Goal: Transaction & Acquisition: Purchase product/service

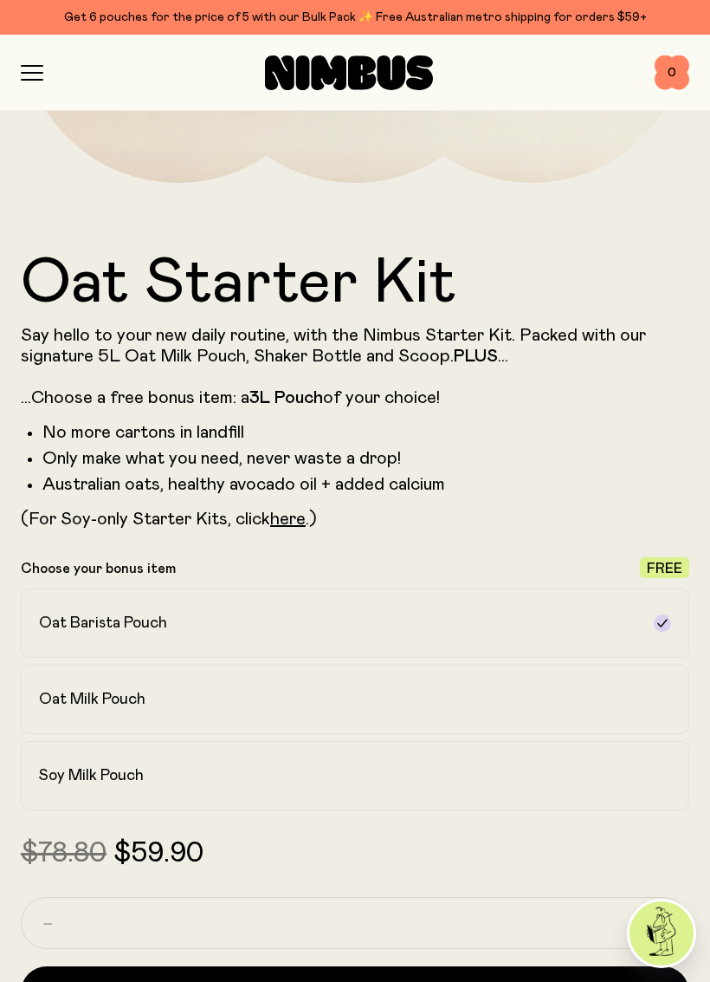
scroll to position [619, 0]
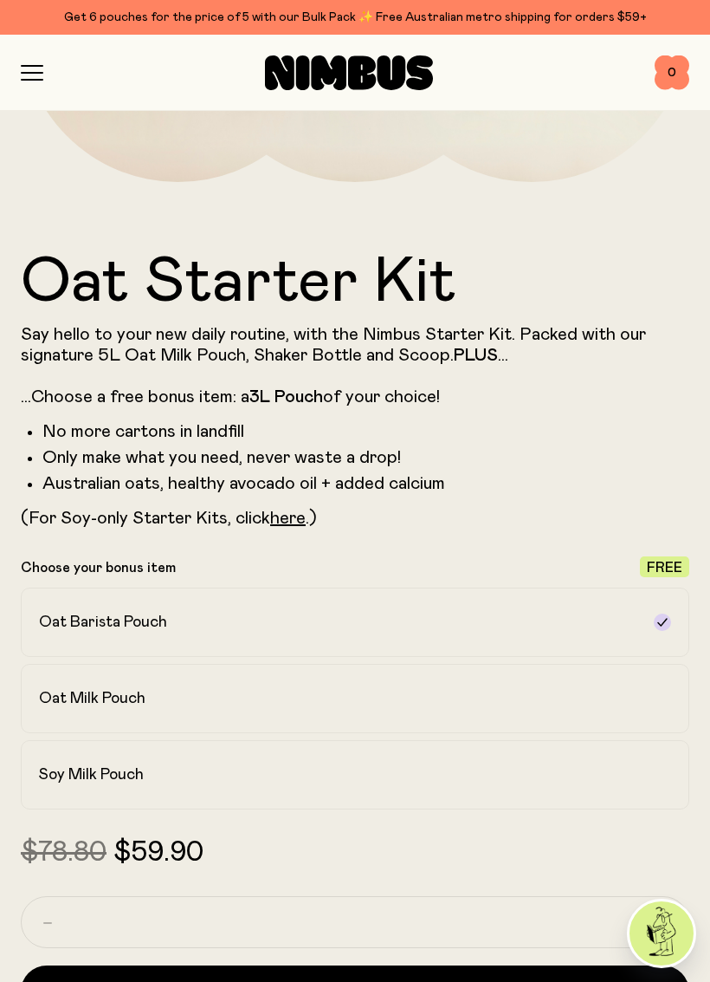
click at [354, 699] on div "Oat Milk Pouch" at bounding box center [339, 698] width 601 height 21
click at [653, 625] on label "Oat Barista Pouch" at bounding box center [355, 621] width 669 height 69
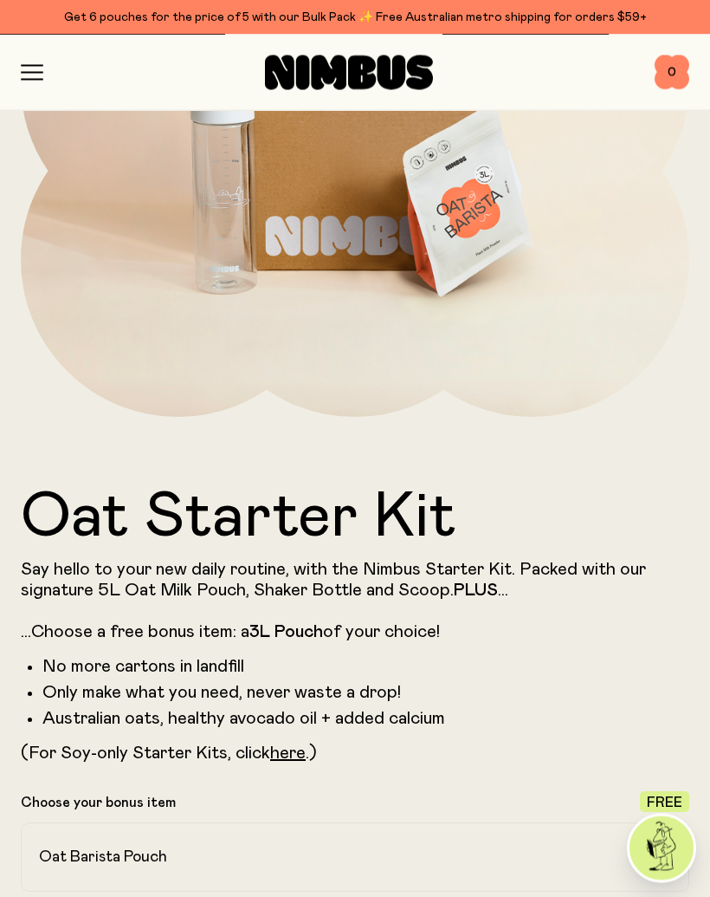
scroll to position [384, 0]
click at [28, 69] on icon "button" at bounding box center [32, 73] width 23 height 16
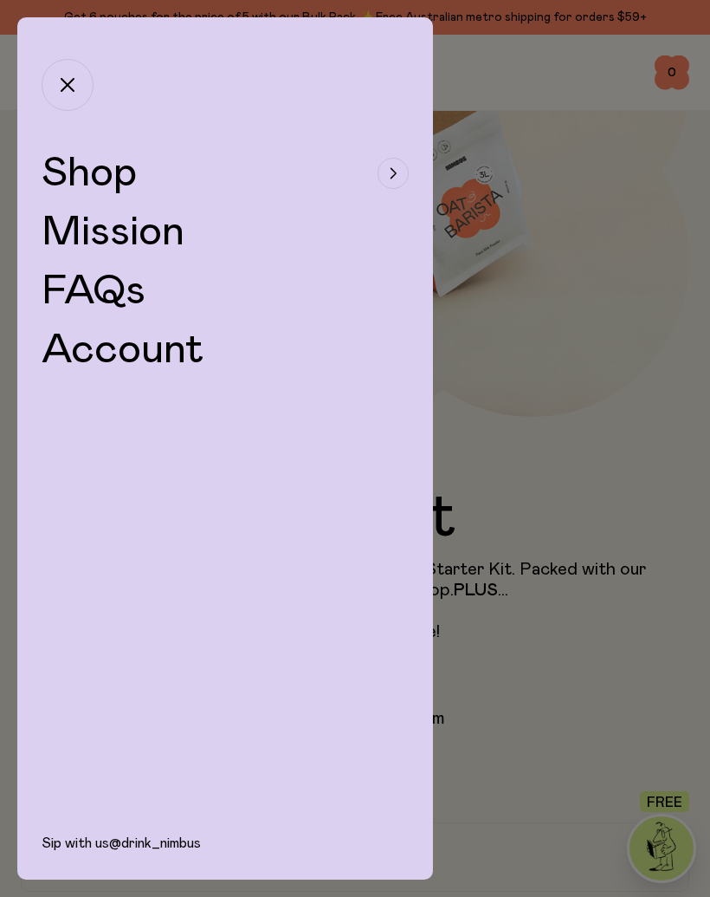
click at [204, 181] on button "Shop" at bounding box center [225, 173] width 367 height 42
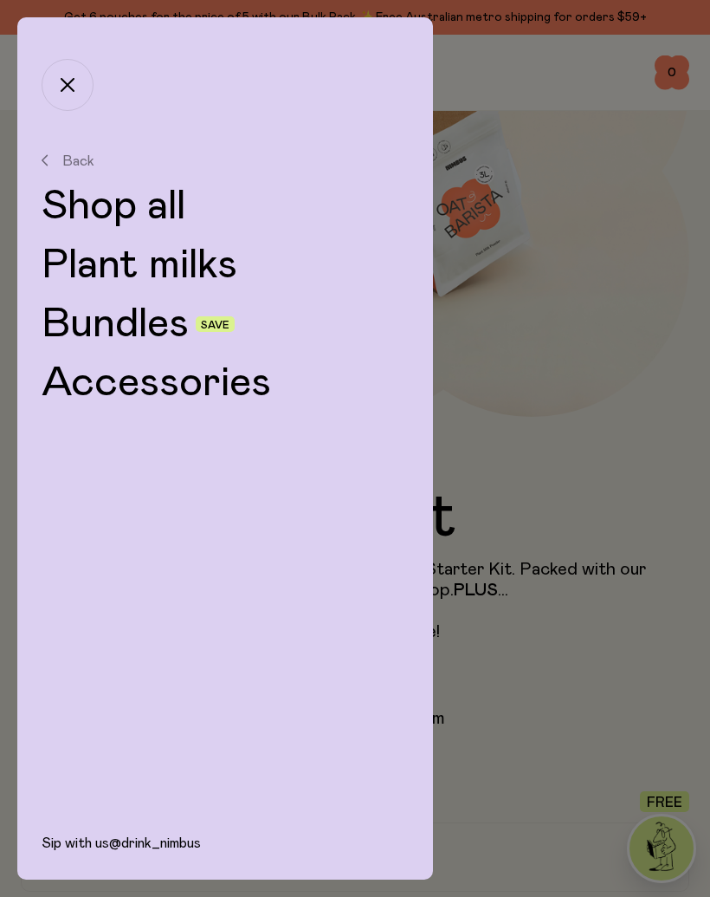
click at [200, 283] on link "Plant milks" at bounding box center [225, 265] width 367 height 42
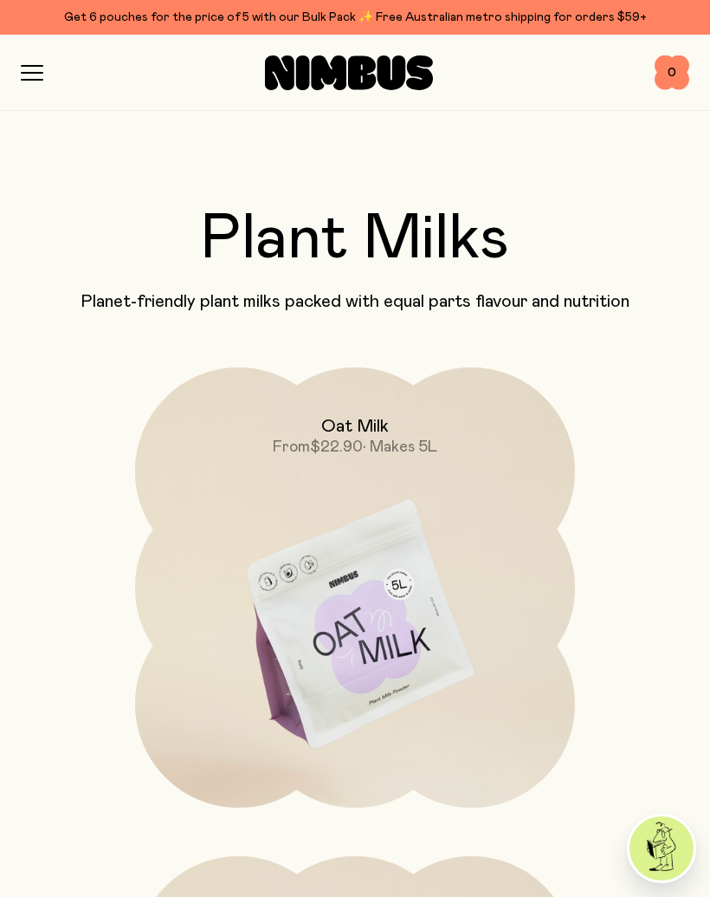
click at [398, 615] on img at bounding box center [355, 625] width 440 height 517
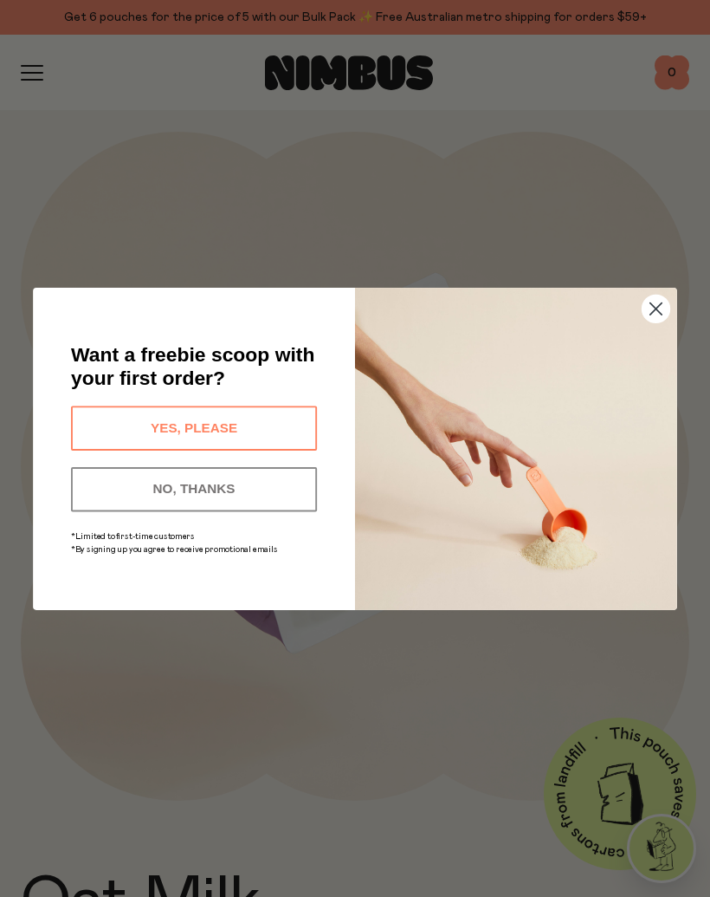
click at [655, 313] on circle "Close dialog" at bounding box center [657, 309] width 28 height 28
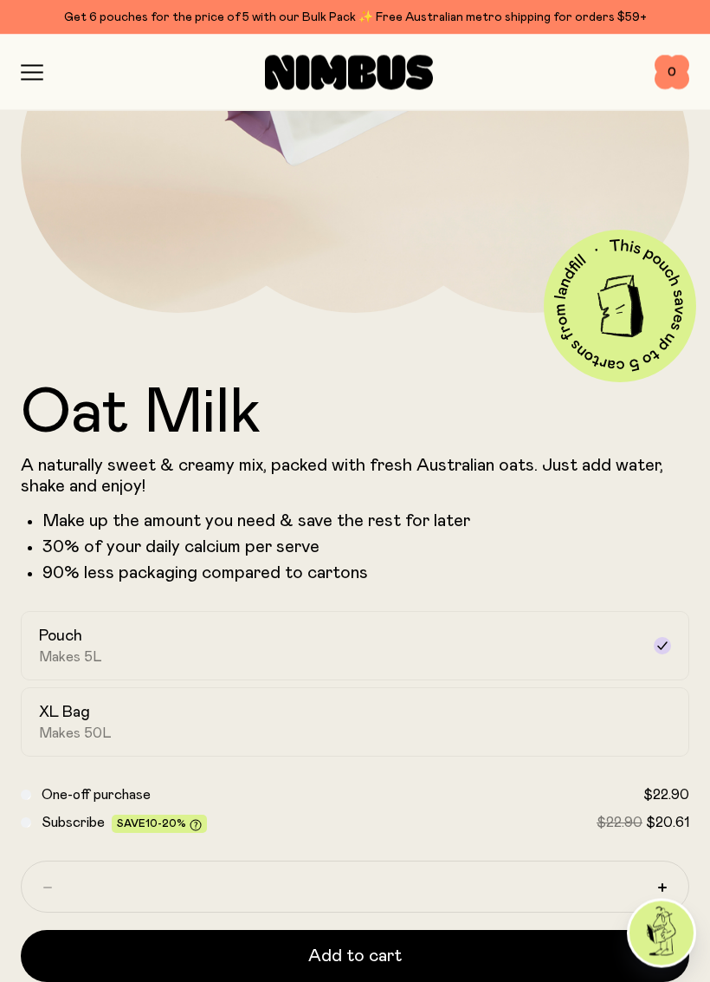
scroll to position [488, 0]
click at [37, 70] on icon "button" at bounding box center [32, 73] width 23 height 16
